Goal: Transaction & Acquisition: Obtain resource

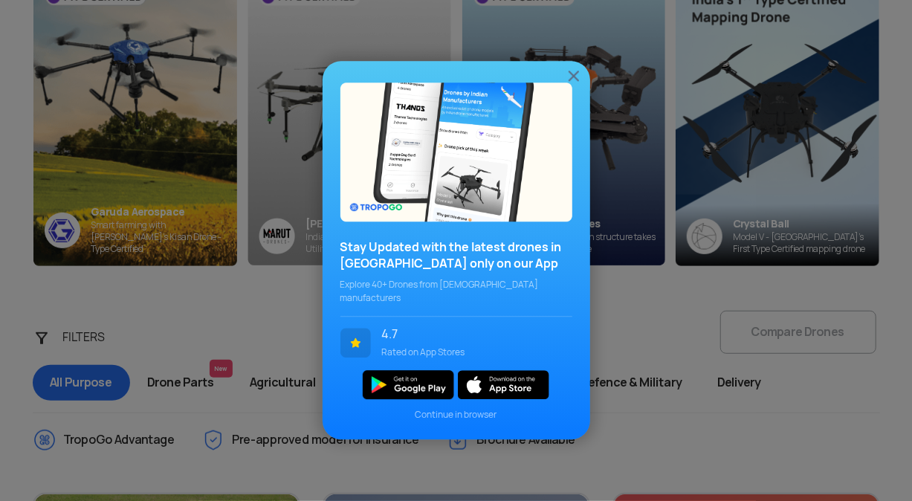
scroll to position [260, 0]
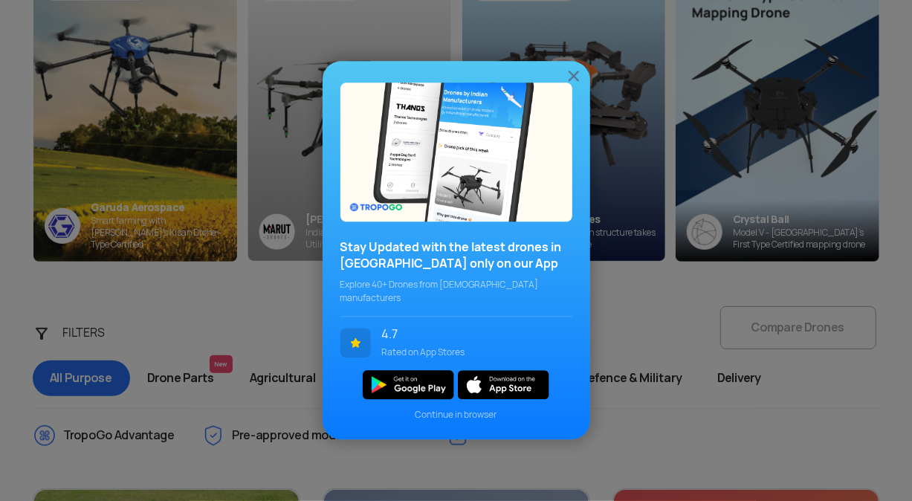
click at [577, 82] on img at bounding box center [574, 76] width 18 height 18
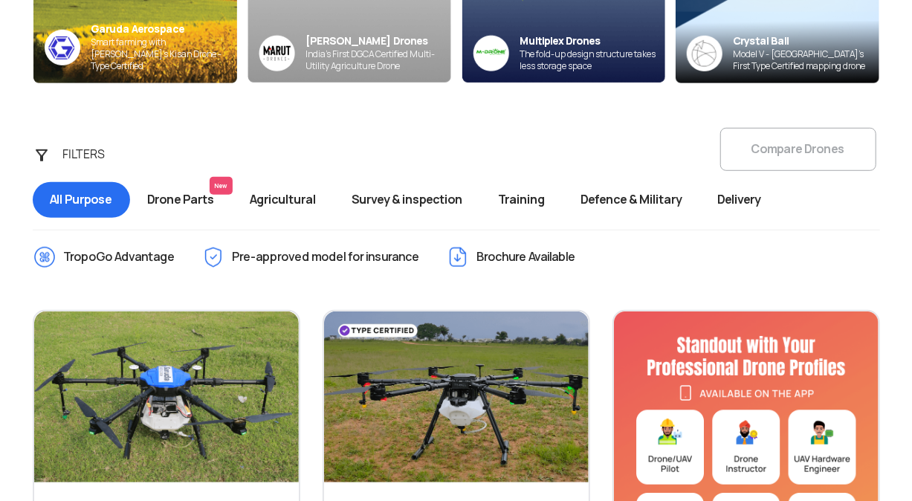
scroll to position [464, 0]
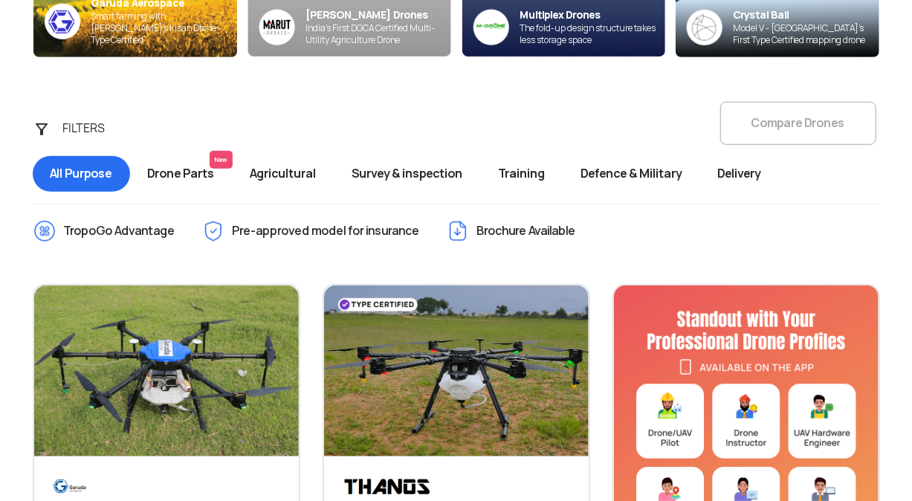
click at [273, 172] on span "Agricultural" at bounding box center [284, 174] width 102 height 36
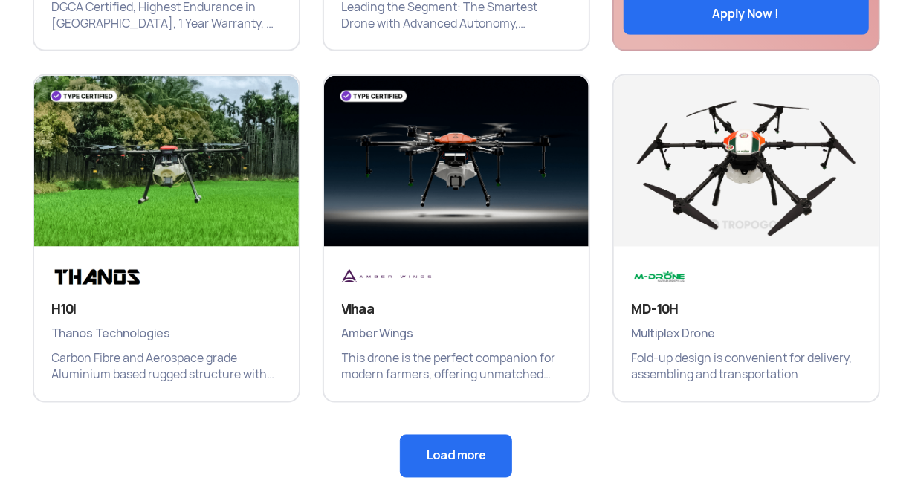
scroll to position [1025, 0]
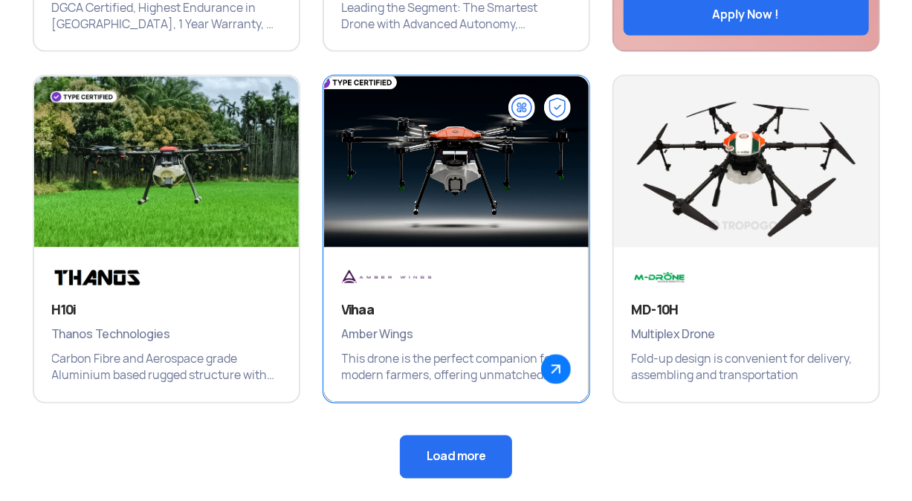
click at [551, 360] on img at bounding box center [556, 369] width 30 height 30
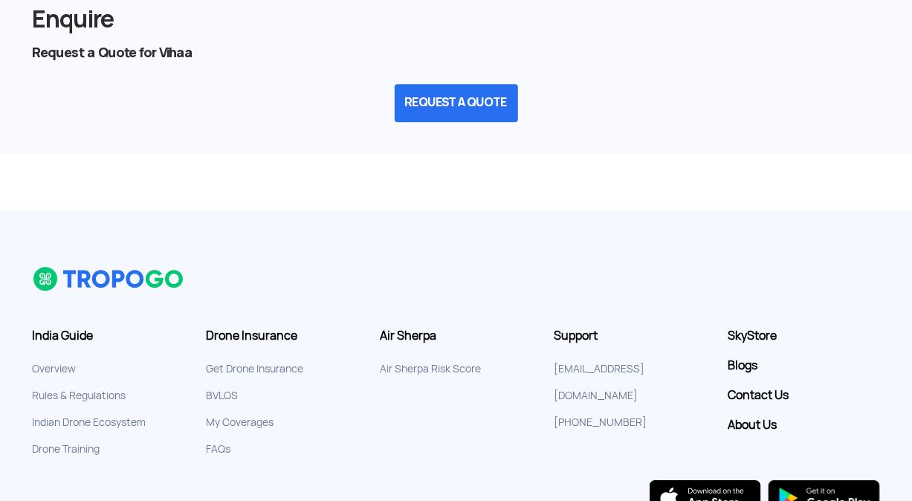
scroll to position [2026, 0]
click at [424, 102] on button "REQUEST A QUOTE" at bounding box center [456, 102] width 123 height 38
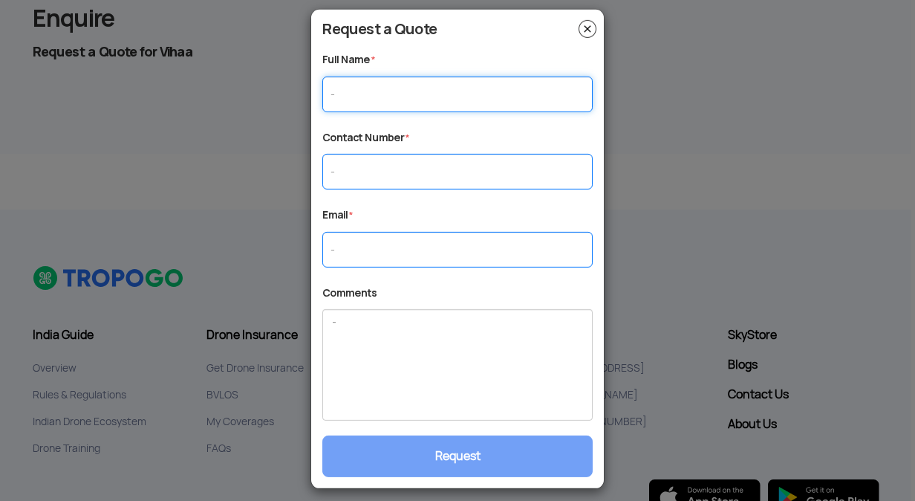
click at [424, 102] on input "text" at bounding box center [457, 94] width 270 height 36
type input "[PERSON_NAME]"
type input "09380251614"
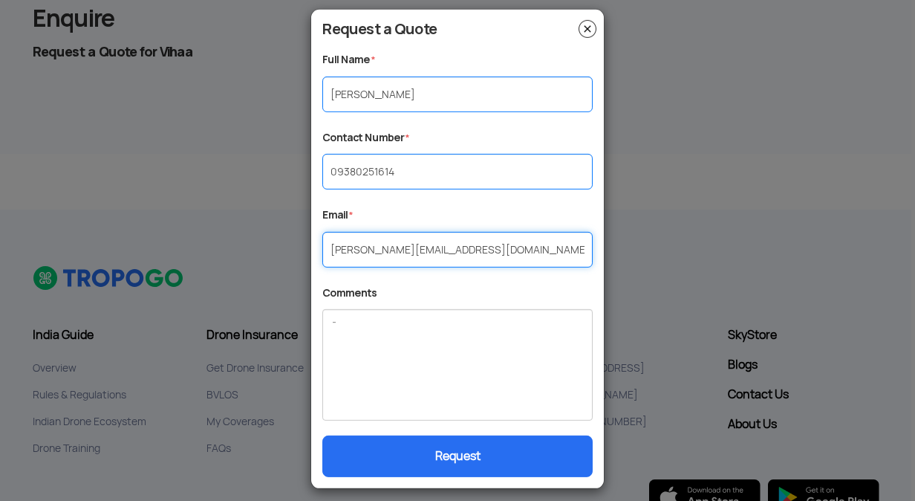
click at [447, 252] on input "[PERSON_NAME][EMAIL_ADDRESS][DOMAIN_NAME]" at bounding box center [457, 250] width 270 height 36
drag, startPoint x: 447, startPoint y: 252, endPoint x: 317, endPoint y: 245, distance: 130.2
click at [317, 245] on div "Request a Quote Full Name * [PERSON_NAME] Contact Number * [PHONE_NUMBER] Email…" at bounding box center [457, 249] width 293 height 464
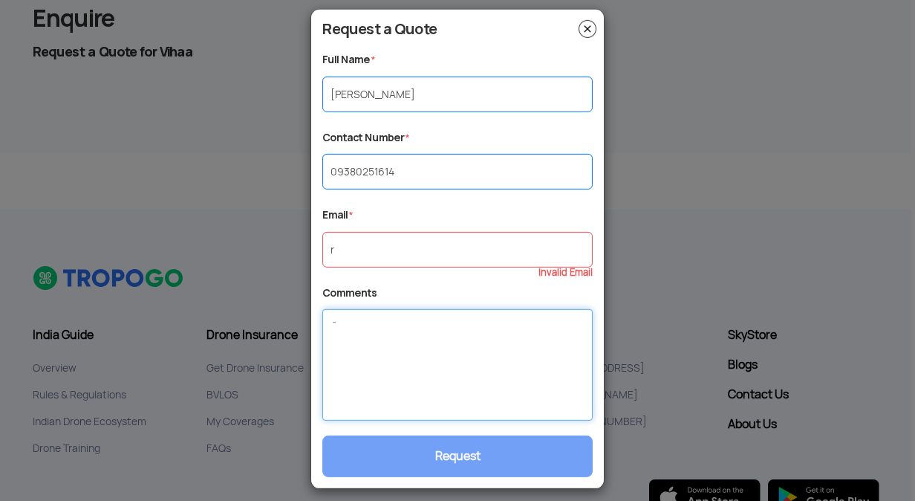
click at [346, 361] on textarea at bounding box center [457, 364] width 270 height 111
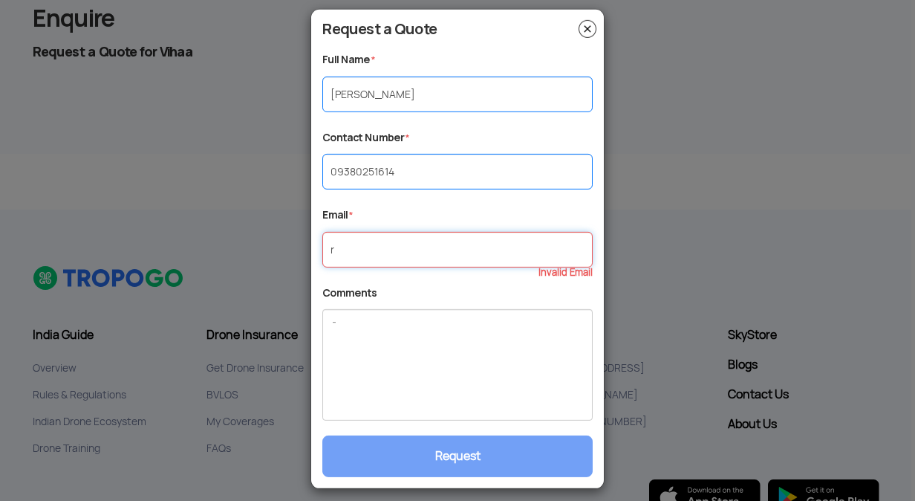
click at [372, 245] on input "r" at bounding box center [457, 250] width 270 height 36
type input "[EMAIL_ADDRESS][DOMAIN_NAME]"
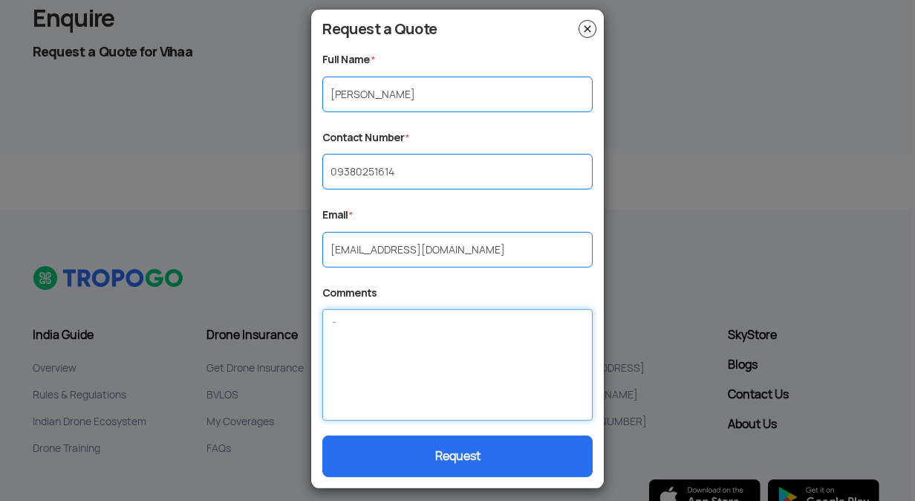
click at [398, 357] on textarea at bounding box center [457, 364] width 270 height 111
type textarea "5 units required"
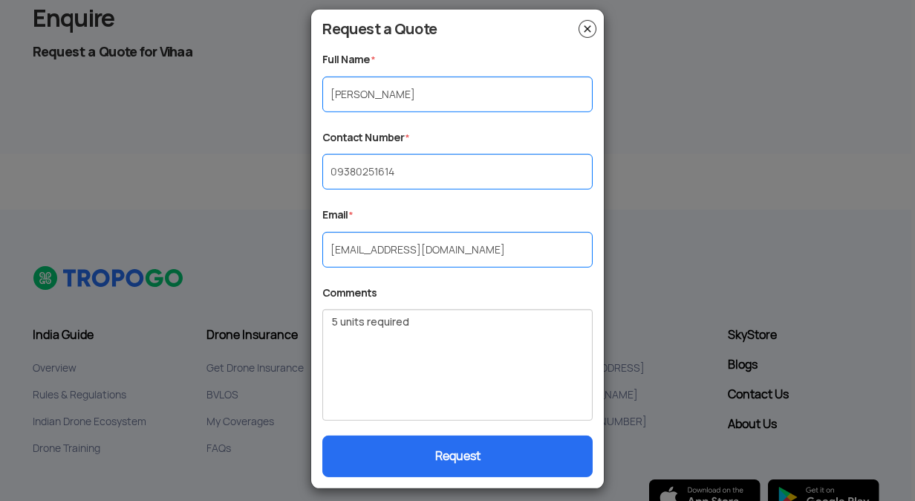
click at [452, 454] on button "Request" at bounding box center [457, 456] width 270 height 42
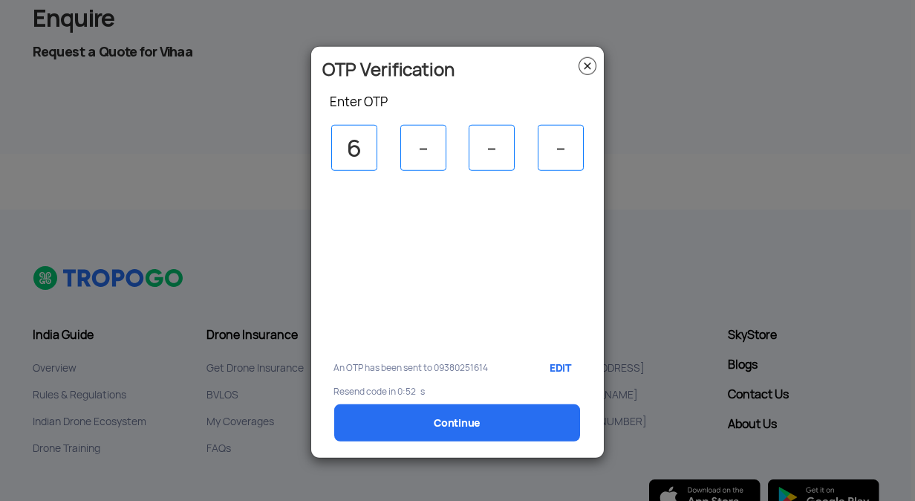
type input "6"
type input "1"
type input "0"
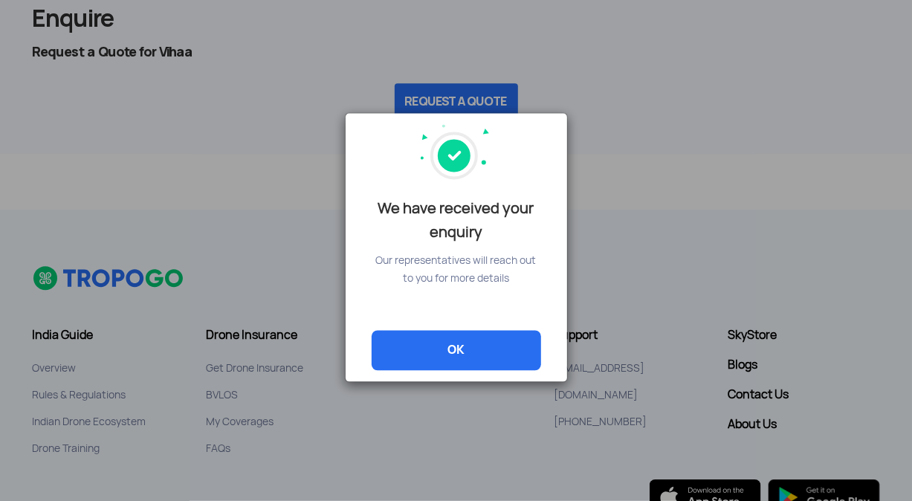
click at [471, 349] on link "OK" at bounding box center [456, 351] width 169 height 40
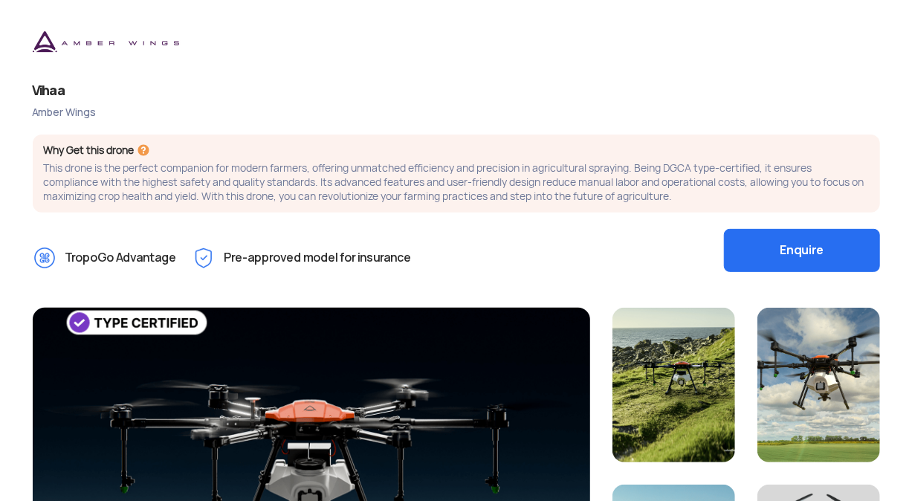
scroll to position [0, 0]
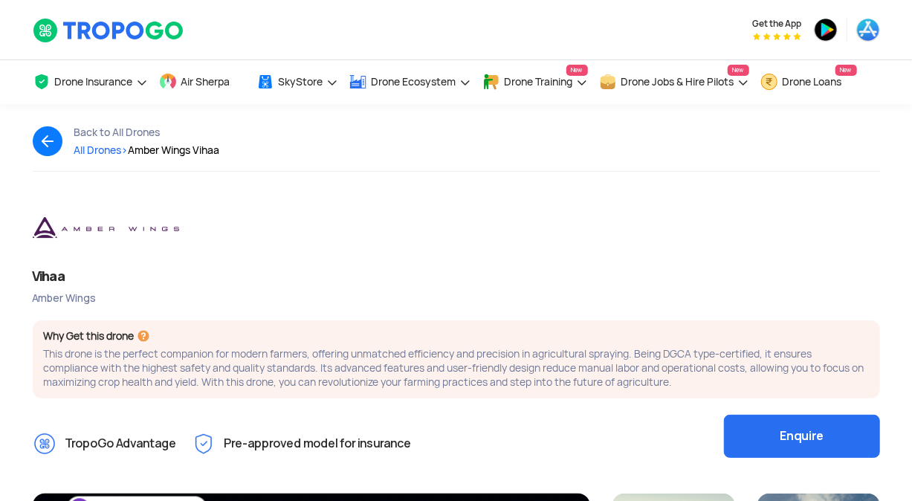
click at [42, 230] on img at bounding box center [107, 229] width 149 height 40
